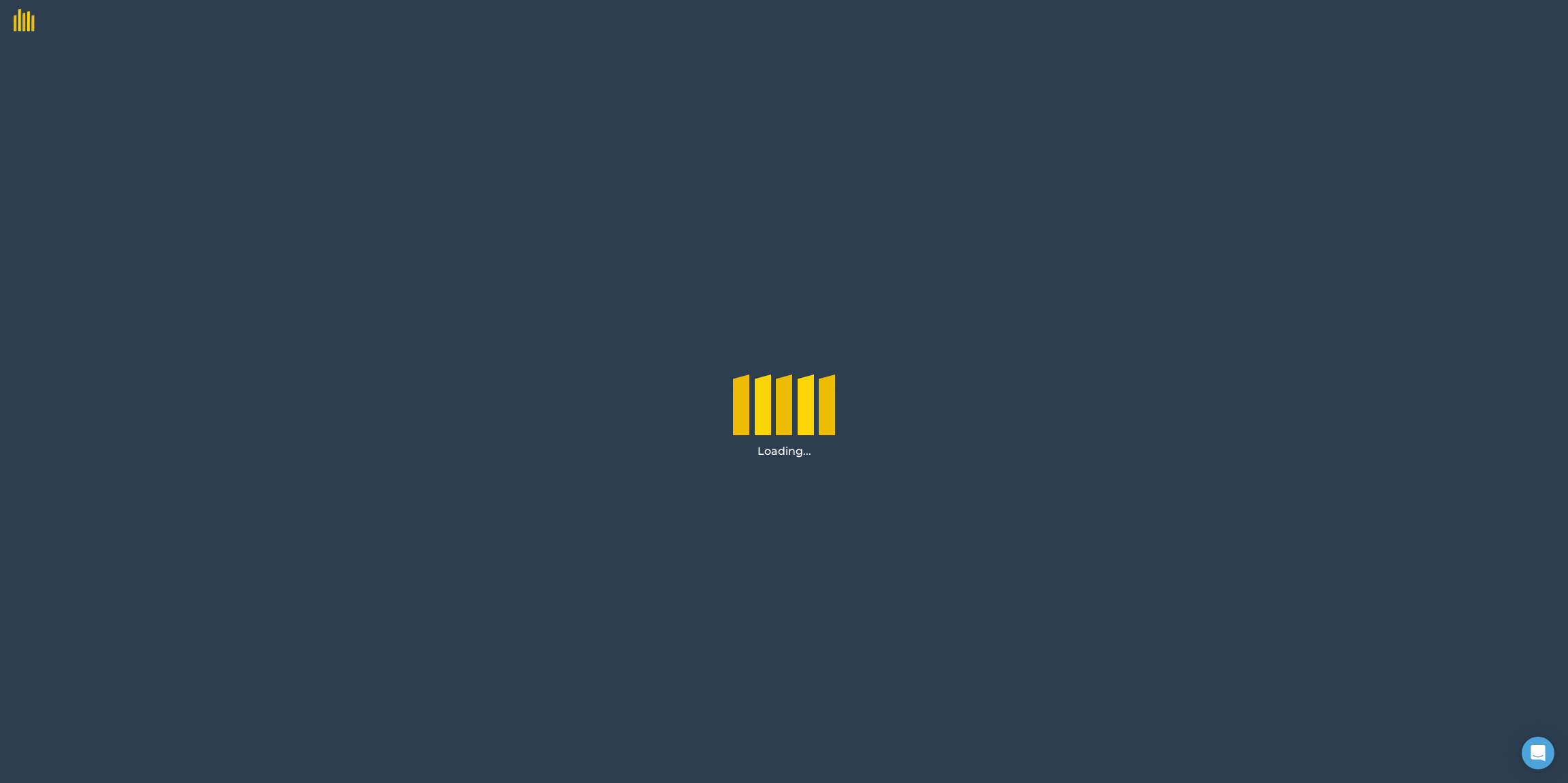
click at [725, 175] on div "Loading..." at bounding box center [784, 412] width 1568 height 742
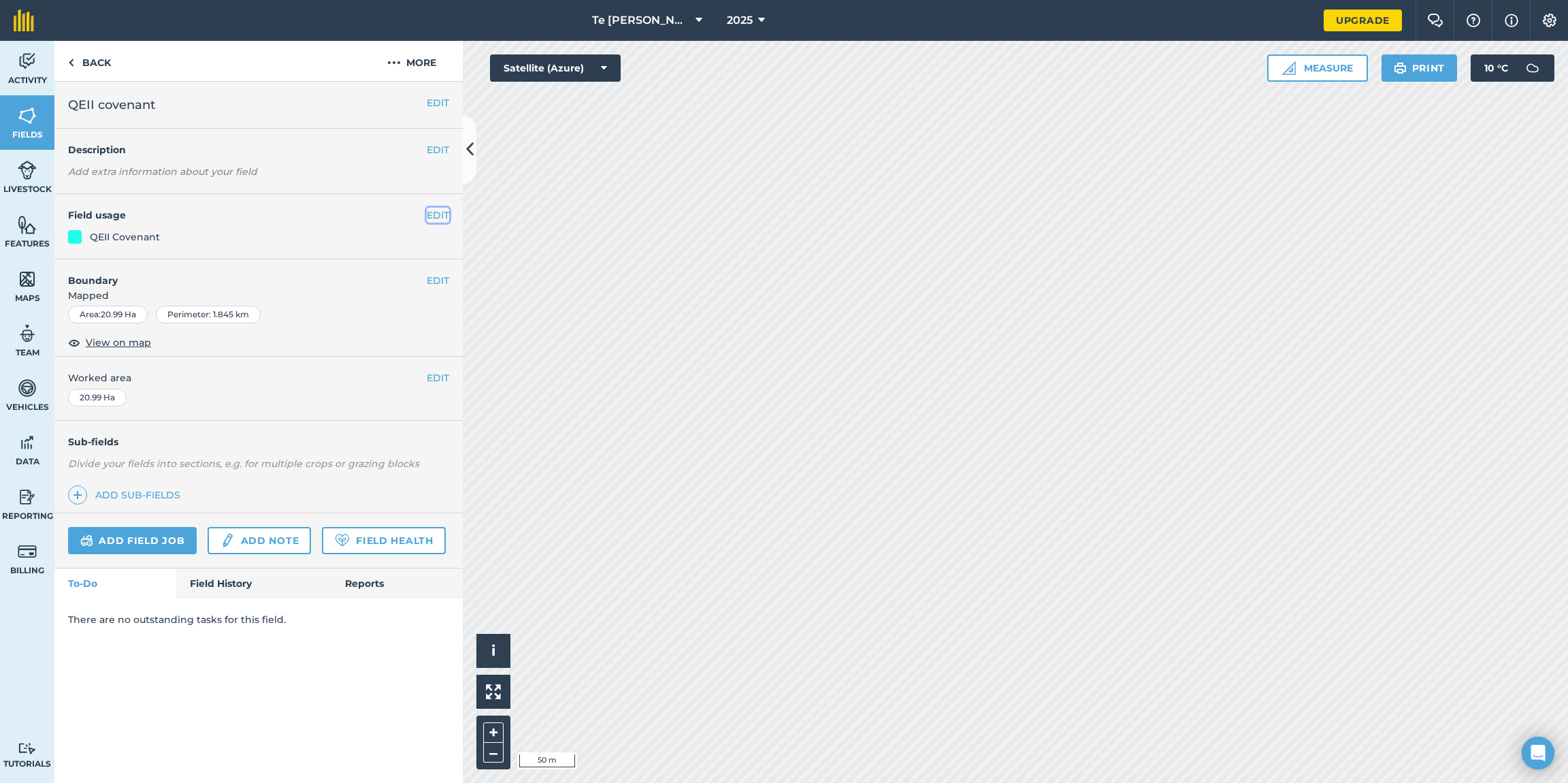
click at [440, 217] on button "EDIT" at bounding box center [438, 216] width 22 height 15
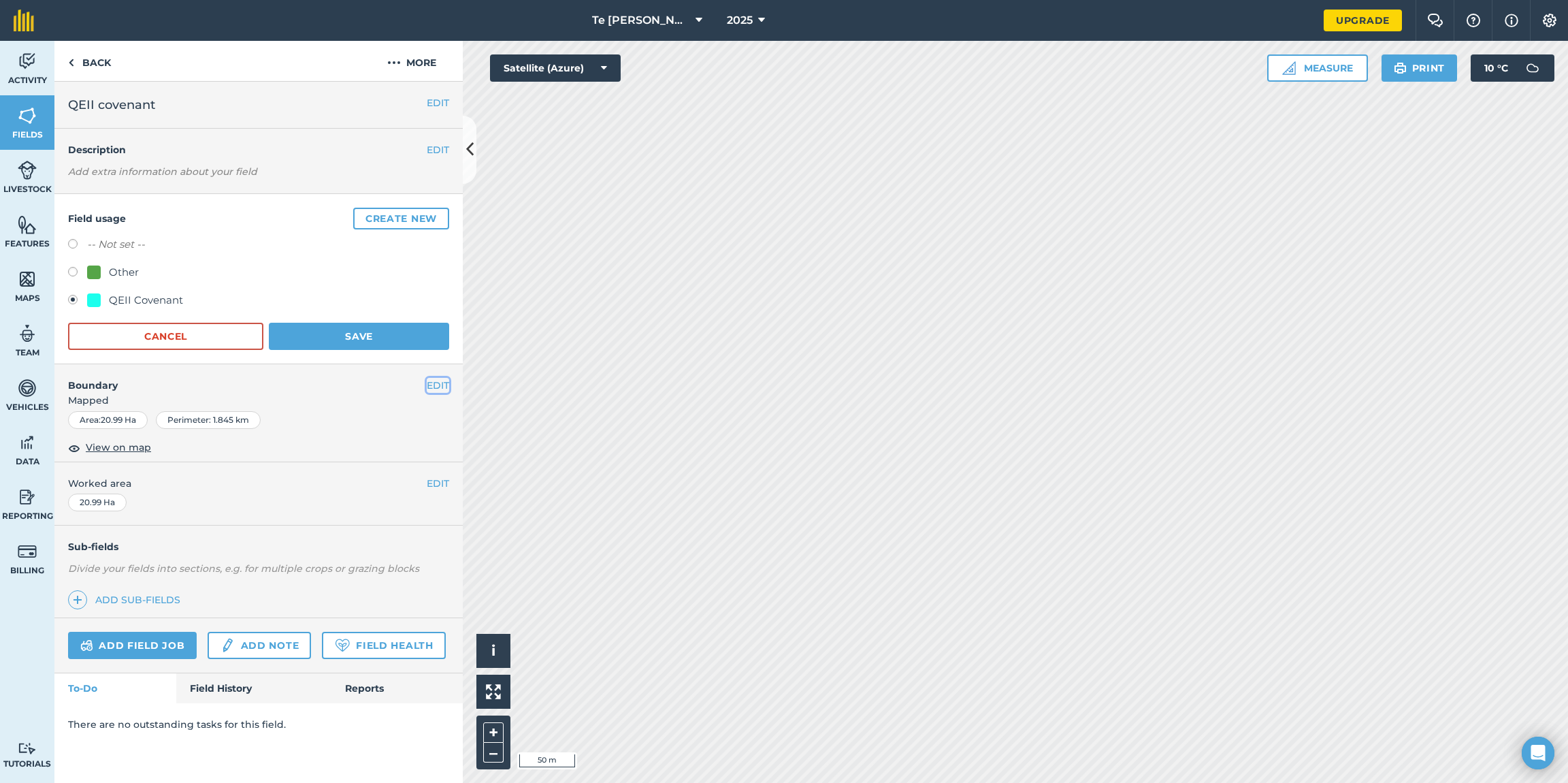
click at [427, 388] on button "EDIT" at bounding box center [438, 385] width 22 height 15
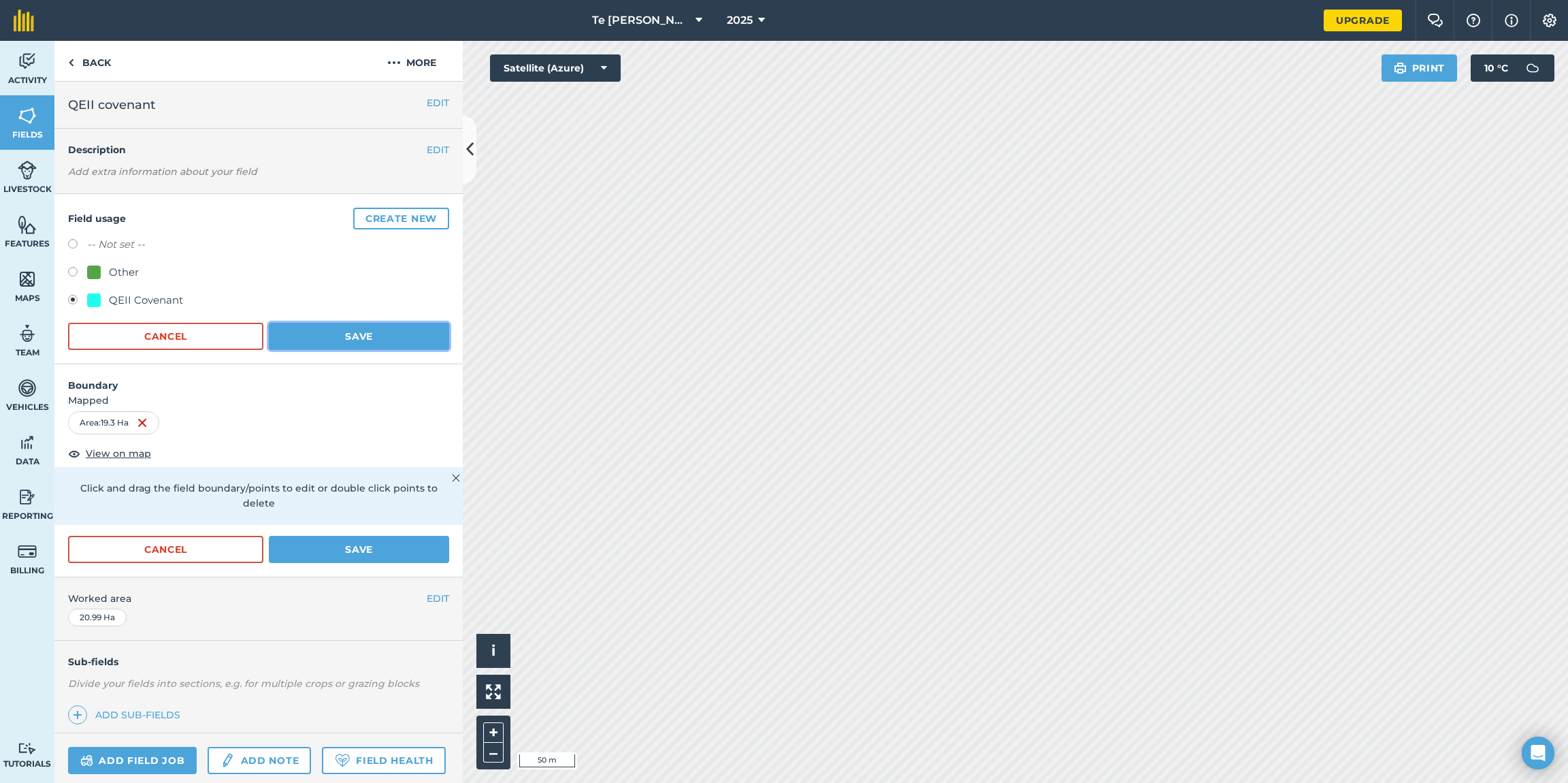
click at [330, 331] on button "Save" at bounding box center [359, 336] width 180 height 27
click at [398, 553] on div "EDIT QEII covenant EDIT Description Add extra information about your field Fiel…" at bounding box center [258, 432] width 408 height 701
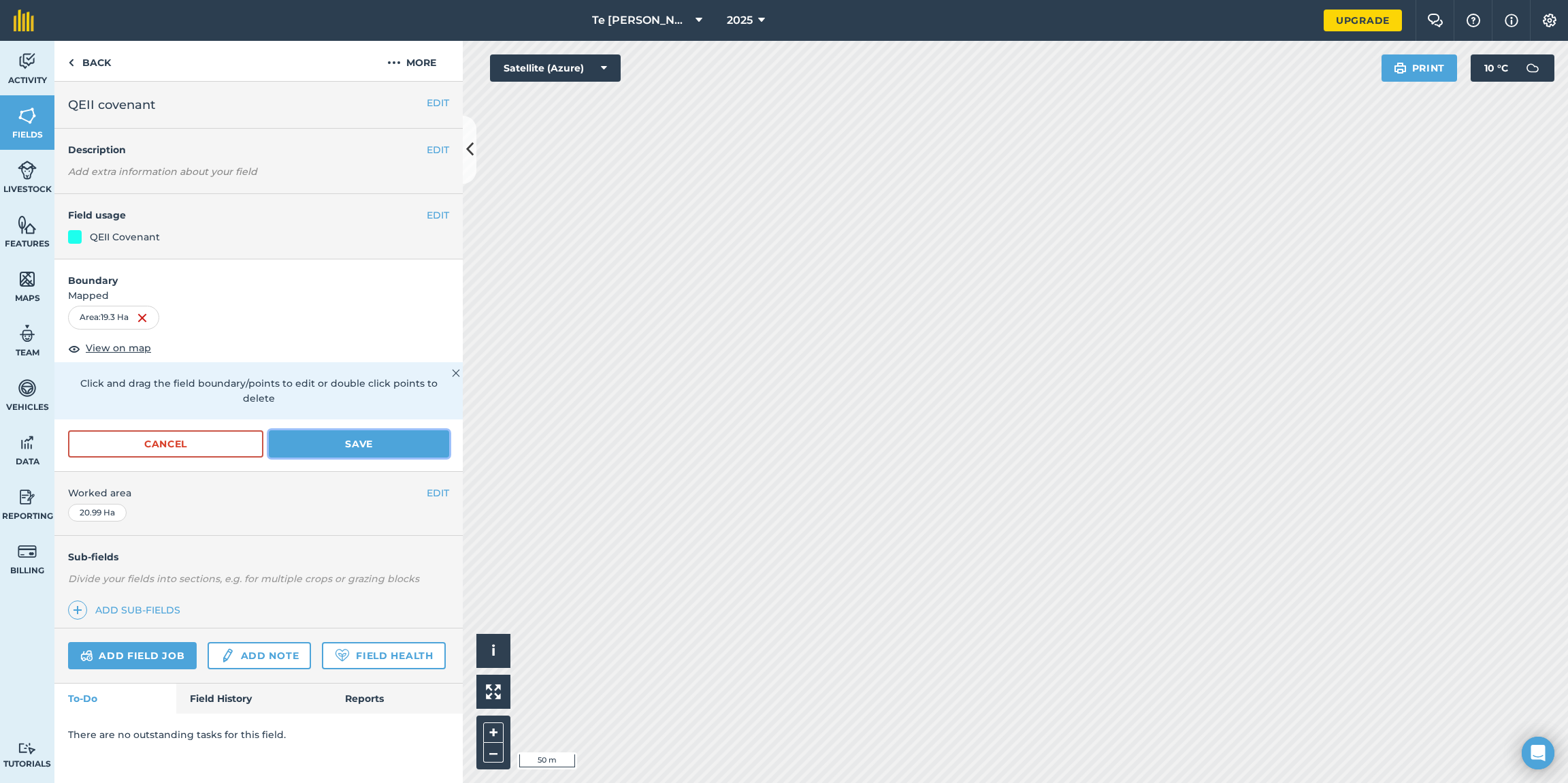
click at [319, 433] on button "Save" at bounding box center [359, 444] width 180 height 27
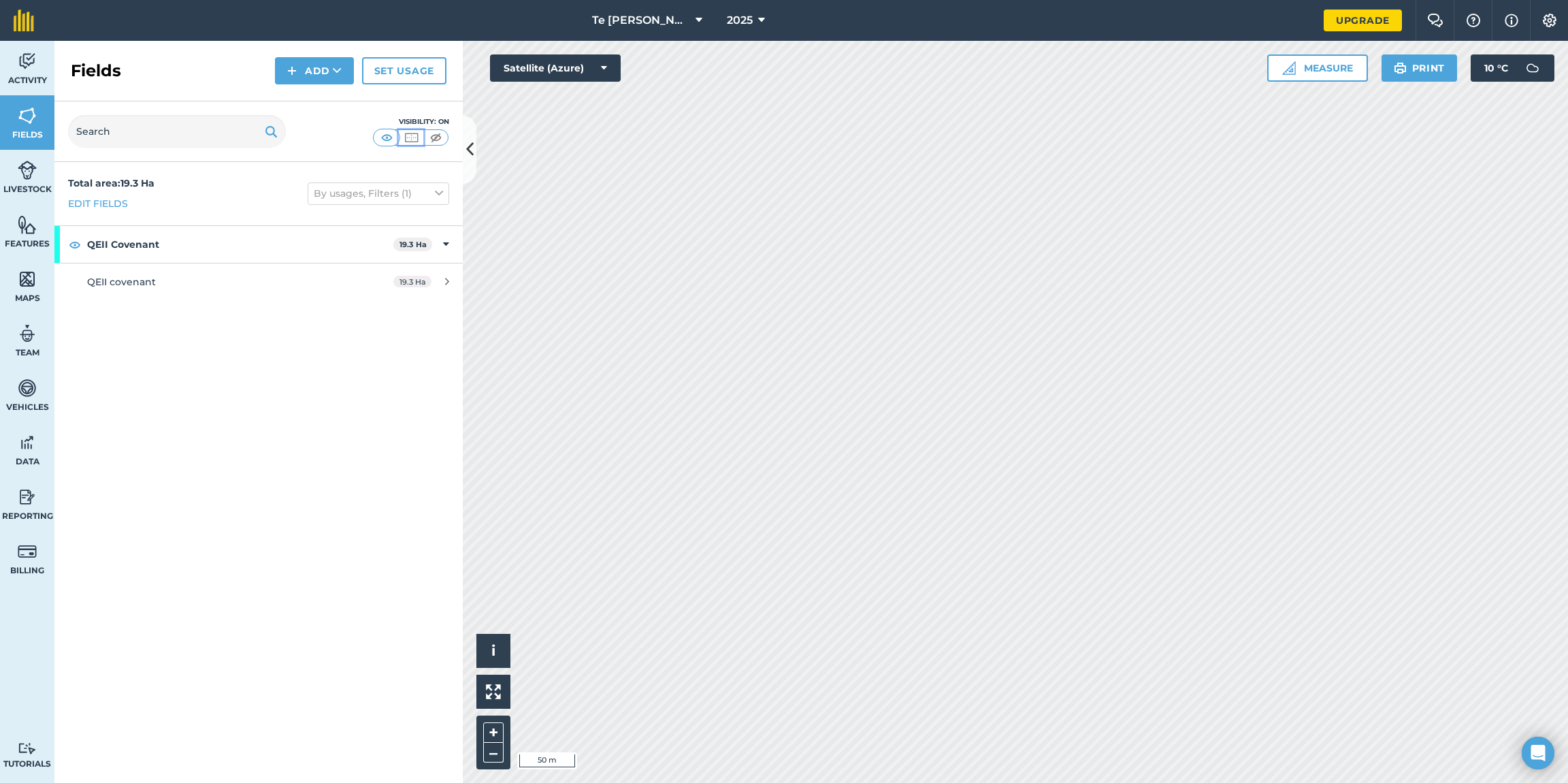
click at [409, 143] on img at bounding box center [411, 138] width 17 height 14
click at [494, 679] on button at bounding box center [493, 691] width 34 height 34
click at [608, 68] on button "Satellite (Azure)" at bounding box center [555, 67] width 131 height 27
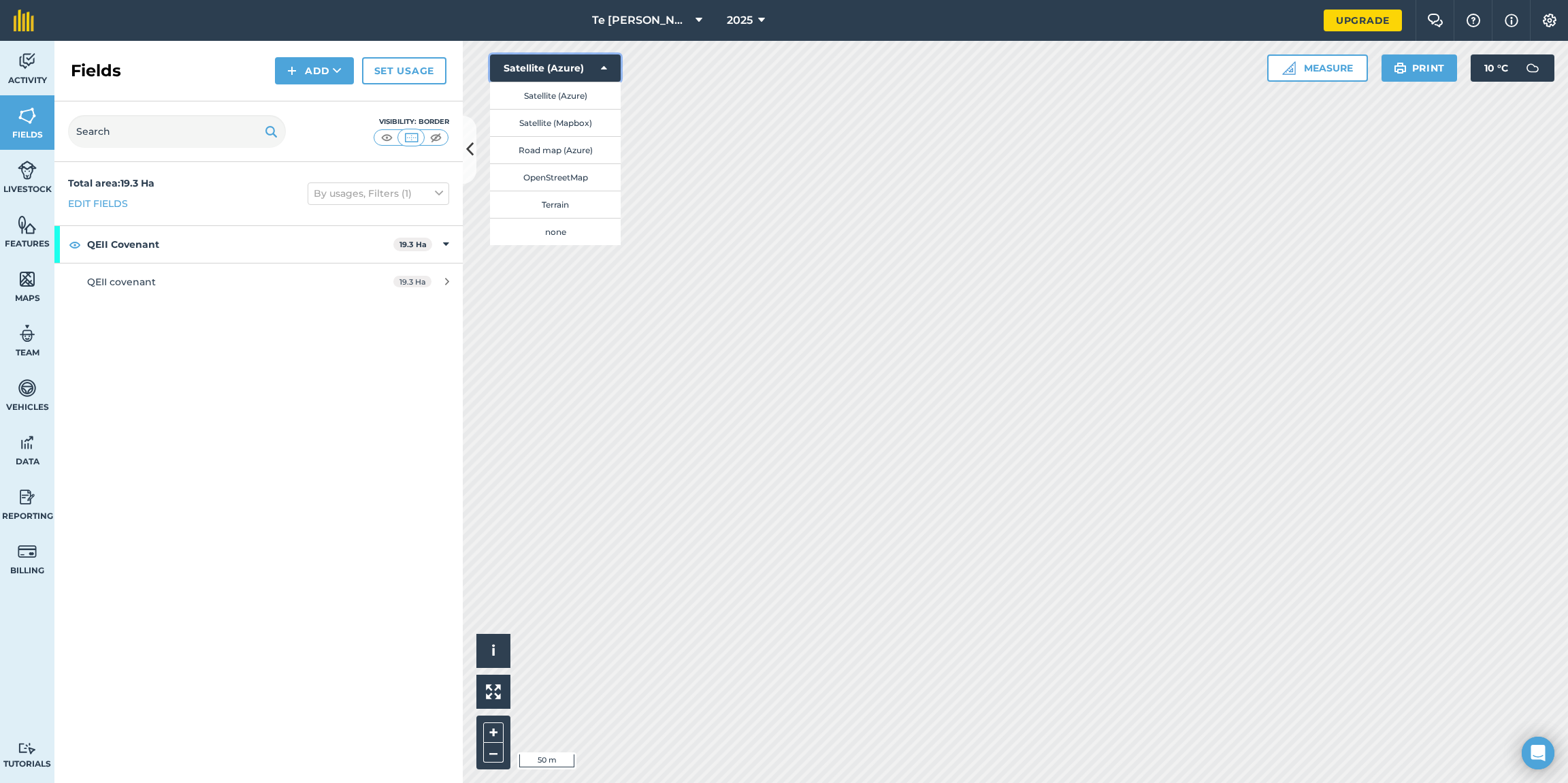
click at [603, 67] on icon at bounding box center [604, 68] width 6 height 14
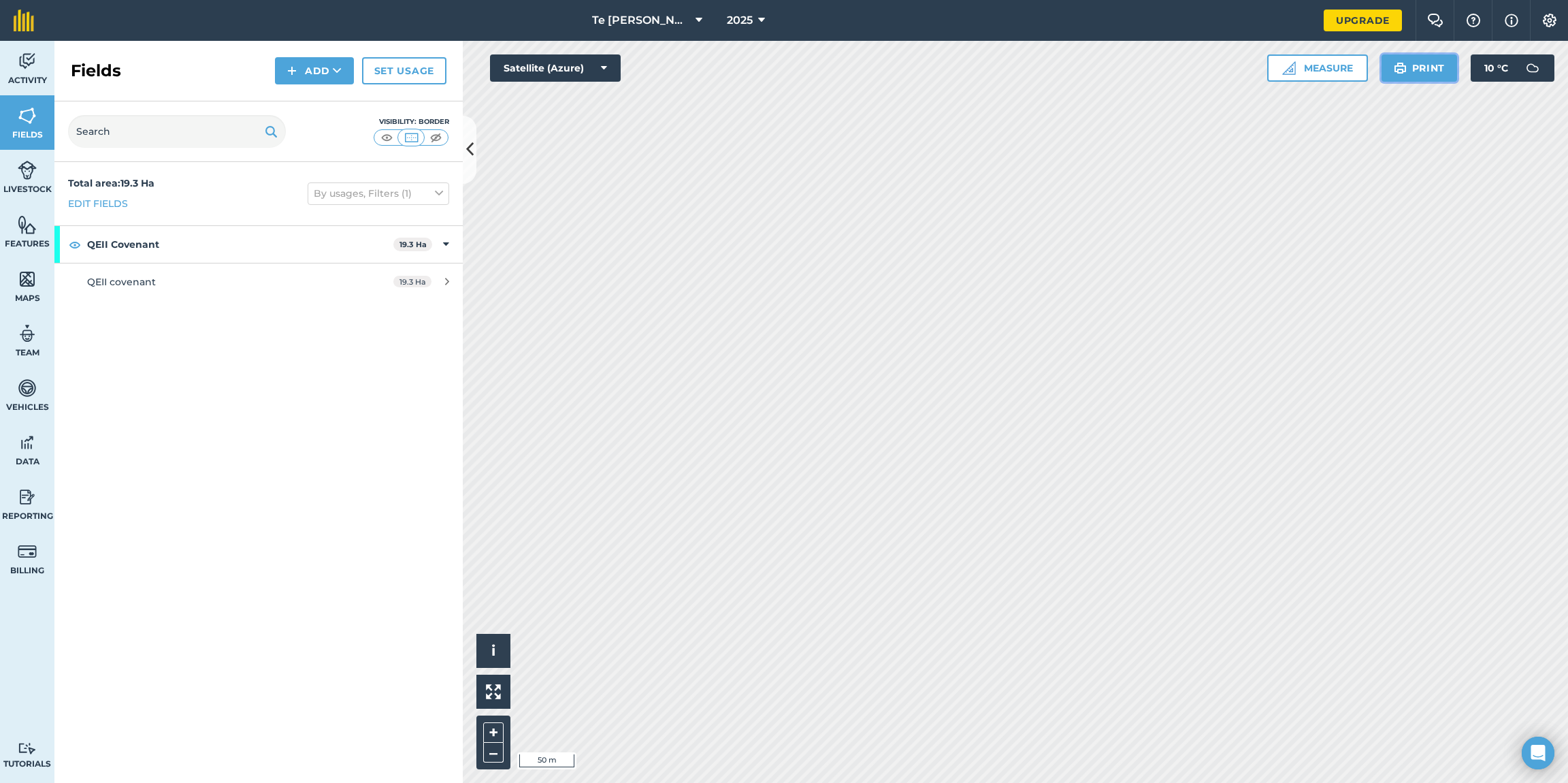
click at [1420, 65] on button "Print" at bounding box center [1420, 67] width 76 height 27
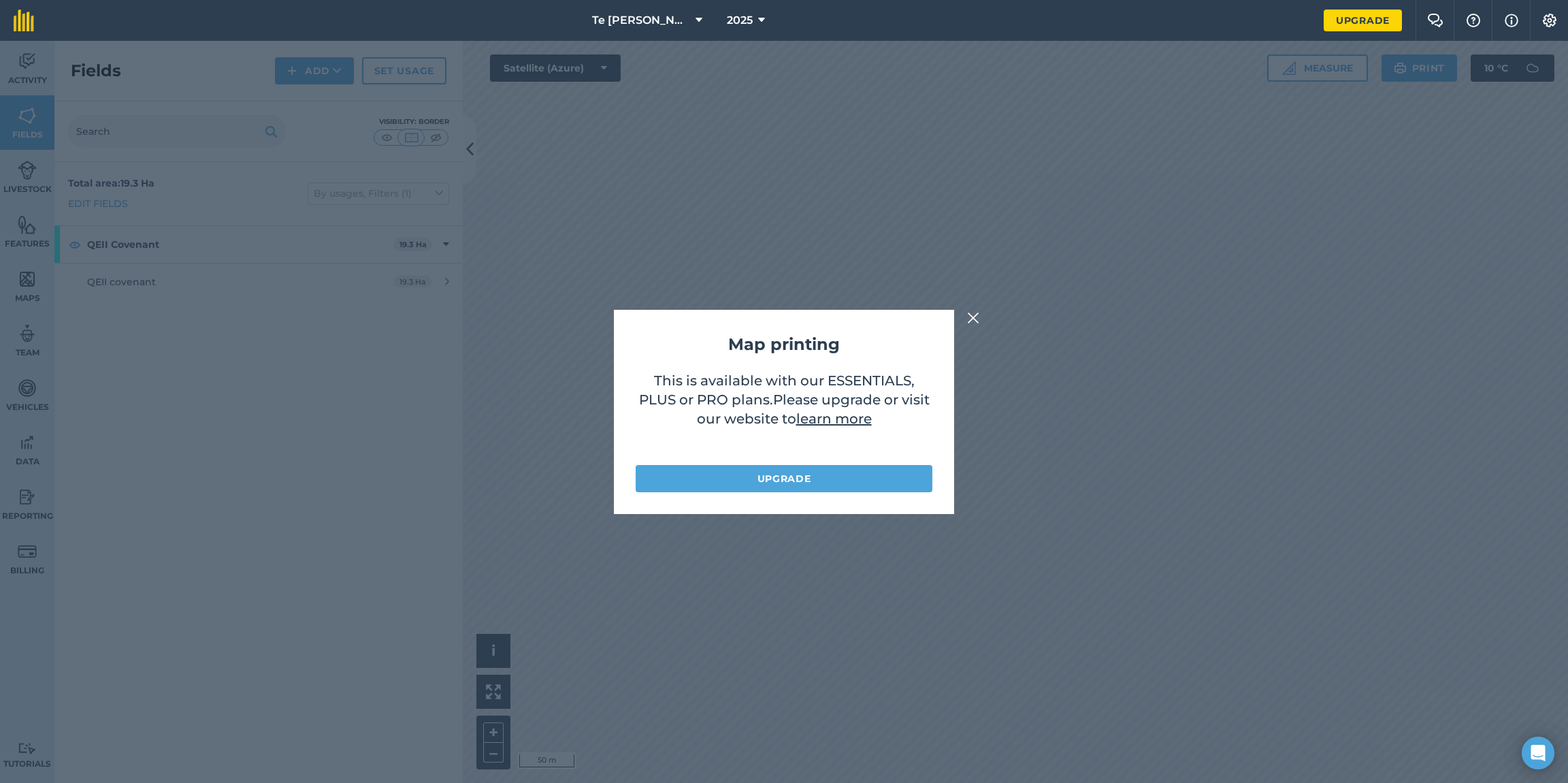
click at [980, 322] on button at bounding box center [972, 317] width 16 height 16
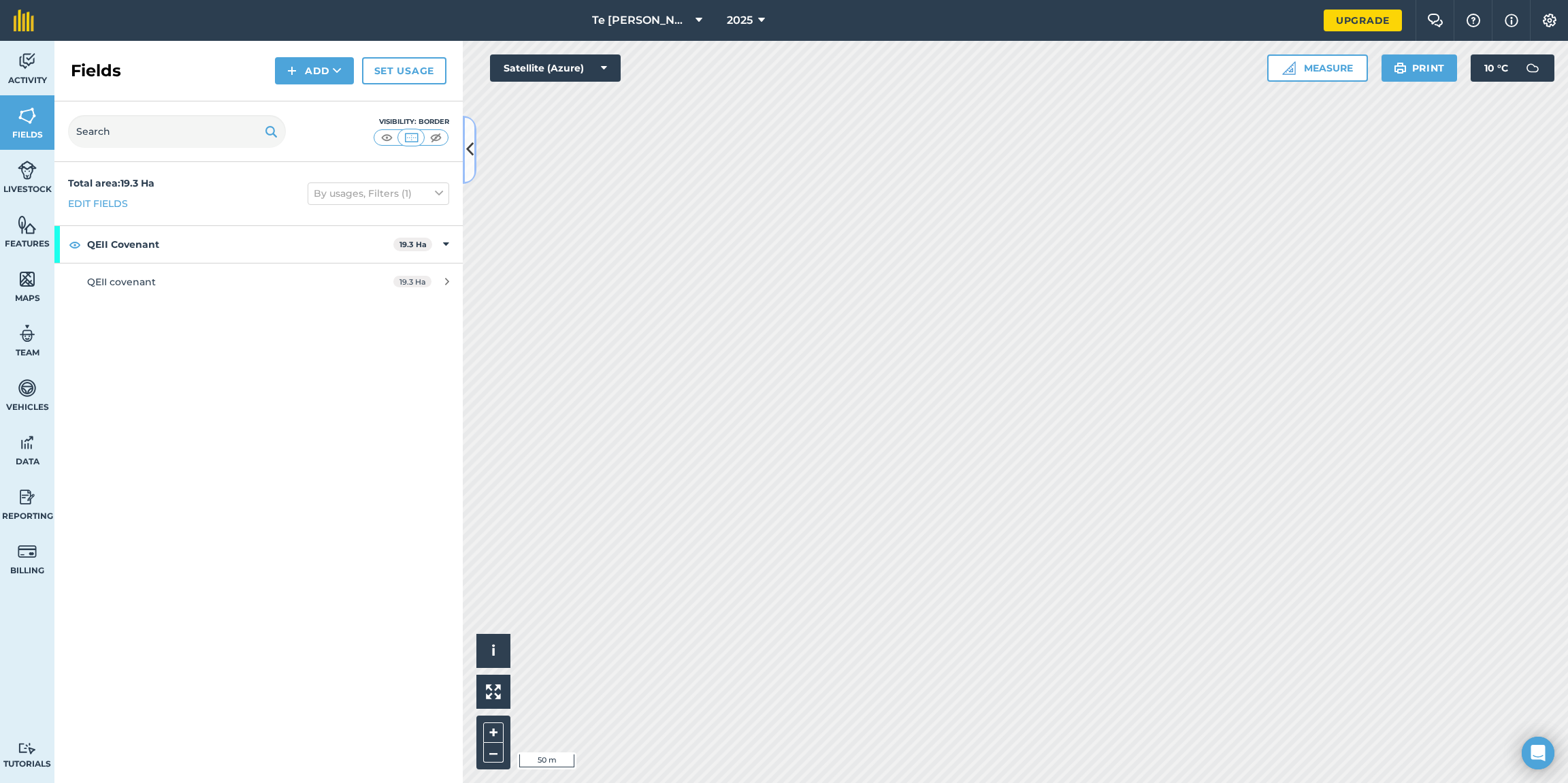
click at [468, 146] on icon at bounding box center [470, 150] width 8 height 24
